Goal: Navigation & Orientation: Find specific page/section

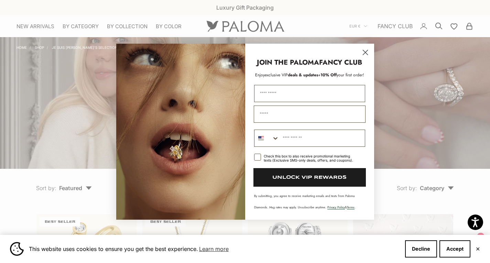
click at [366, 54] on icon "Close dialog" at bounding box center [365, 52] width 5 height 5
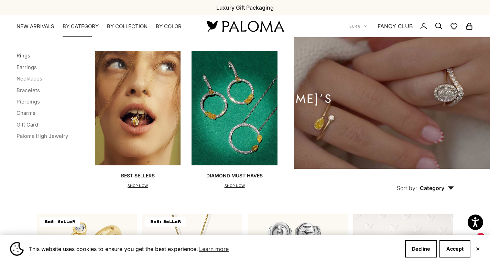
click at [25, 55] on link "Rings" at bounding box center [24, 55] width 14 height 7
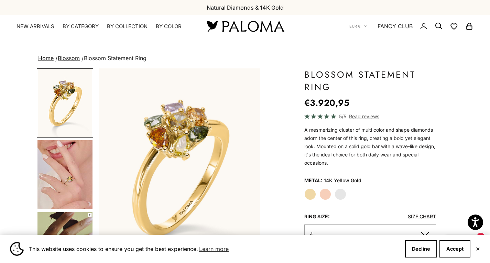
click at [82, 163] on img "Go to item 4" at bounding box center [64, 174] width 55 height 69
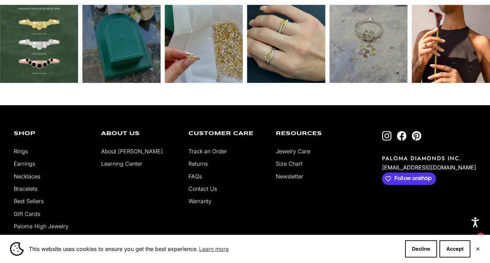
scroll to position [1338, 0]
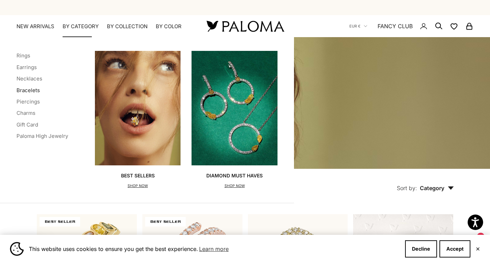
click at [32, 87] on link "Bracelets" at bounding box center [28, 90] width 23 height 7
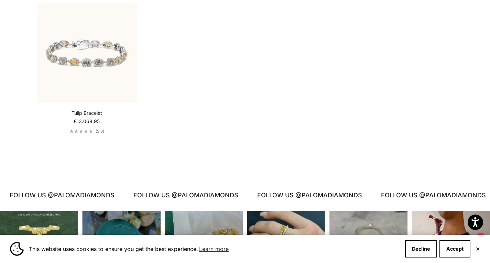
scroll to position [564, 0]
